Goal: Task Accomplishment & Management: Manage account settings

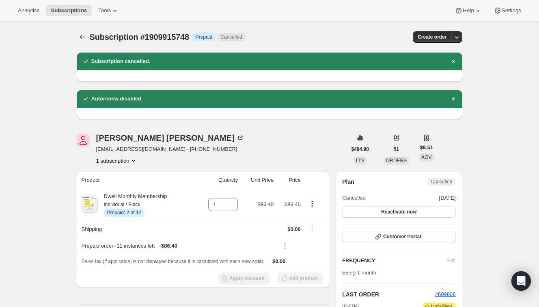
click at [80, 29] on div "Subscription #1909915748. This page is ready Subscription #1909915748 Info Prep…" at bounding box center [270, 37] width 386 height 31
click at [80, 31] on button "Subscriptions" at bounding box center [82, 36] width 11 height 11
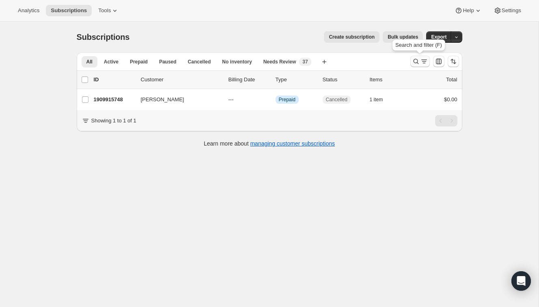
click at [418, 58] on icon "Search and filter results" at bounding box center [416, 61] width 8 height 8
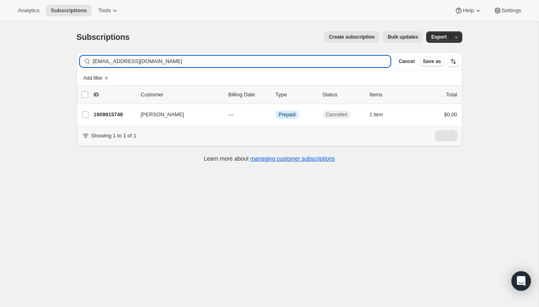
click at [351, 61] on input "[EMAIL_ADDRESS][DOMAIN_NAME]" at bounding box center [242, 61] width 298 height 11
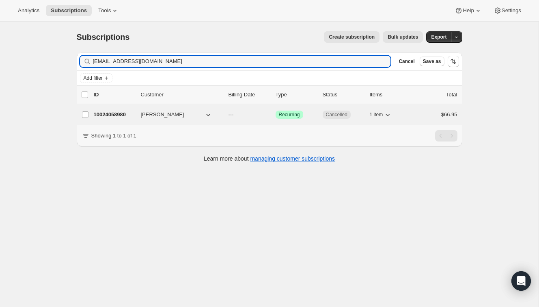
type input "[EMAIL_ADDRESS][DOMAIN_NAME]"
click at [425, 110] on div "$66.95" at bounding box center [437, 114] width 41 height 8
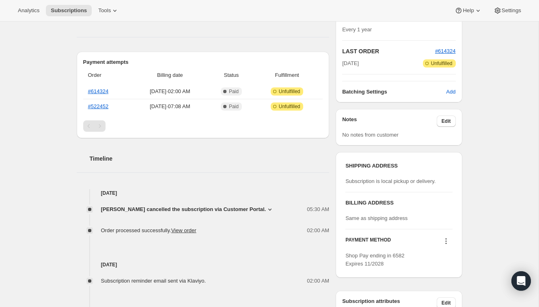
scroll to position [161, 0]
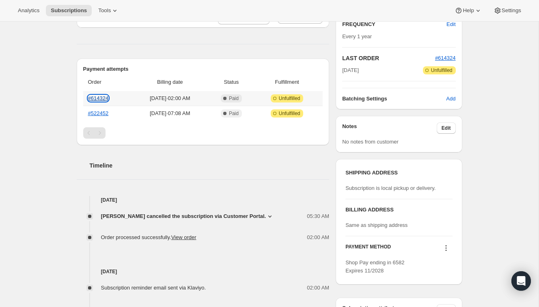
click at [104, 96] on link "#614324" at bounding box center [98, 98] width 21 height 6
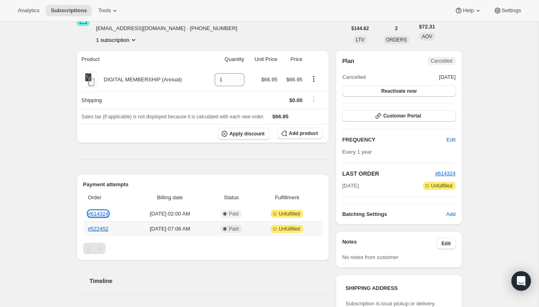
scroll to position [0, 0]
